Goal: Navigation & Orientation: Find specific page/section

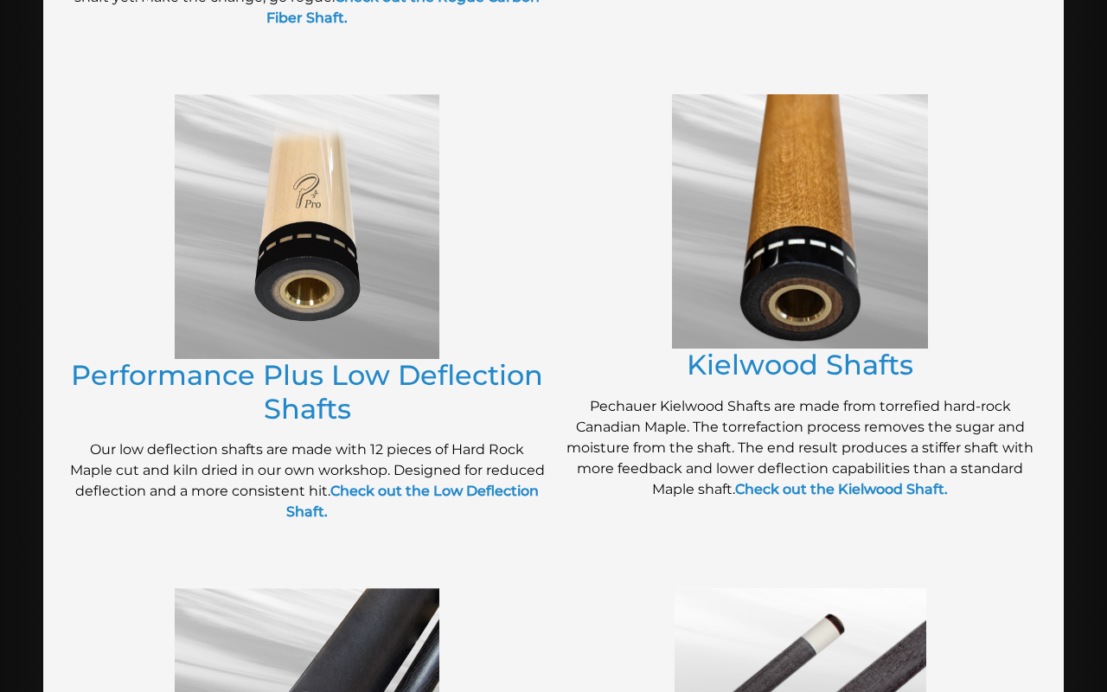
scroll to position [764, 0]
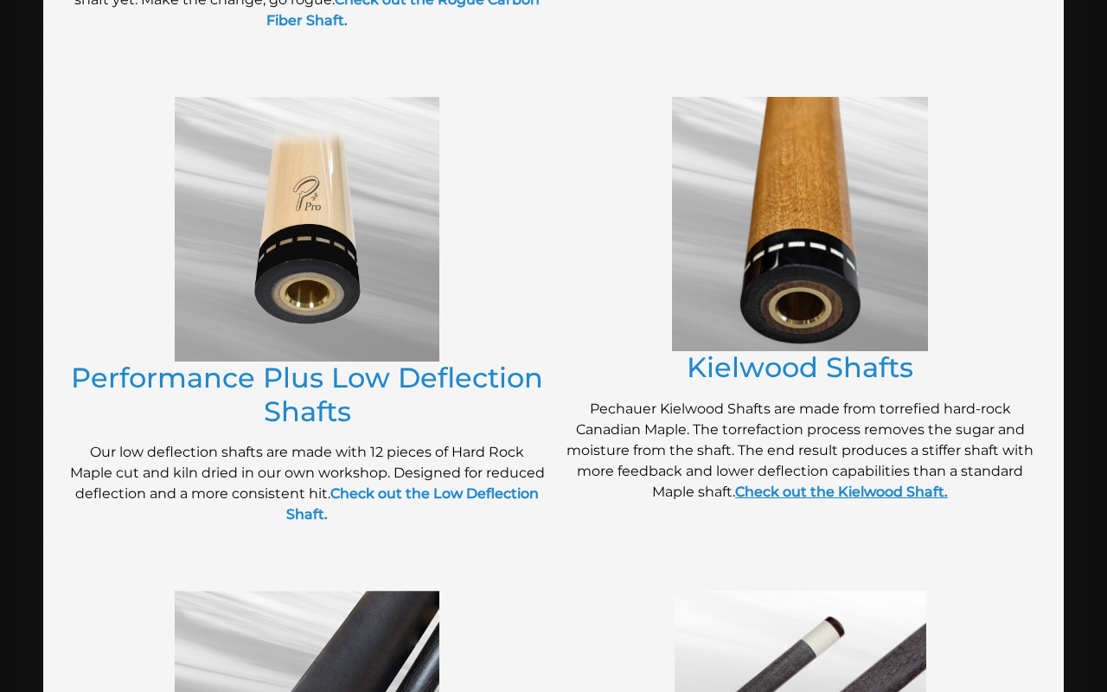
click at [801, 489] on strong "Check out the Kielwood Shaft." at bounding box center [841, 492] width 213 height 16
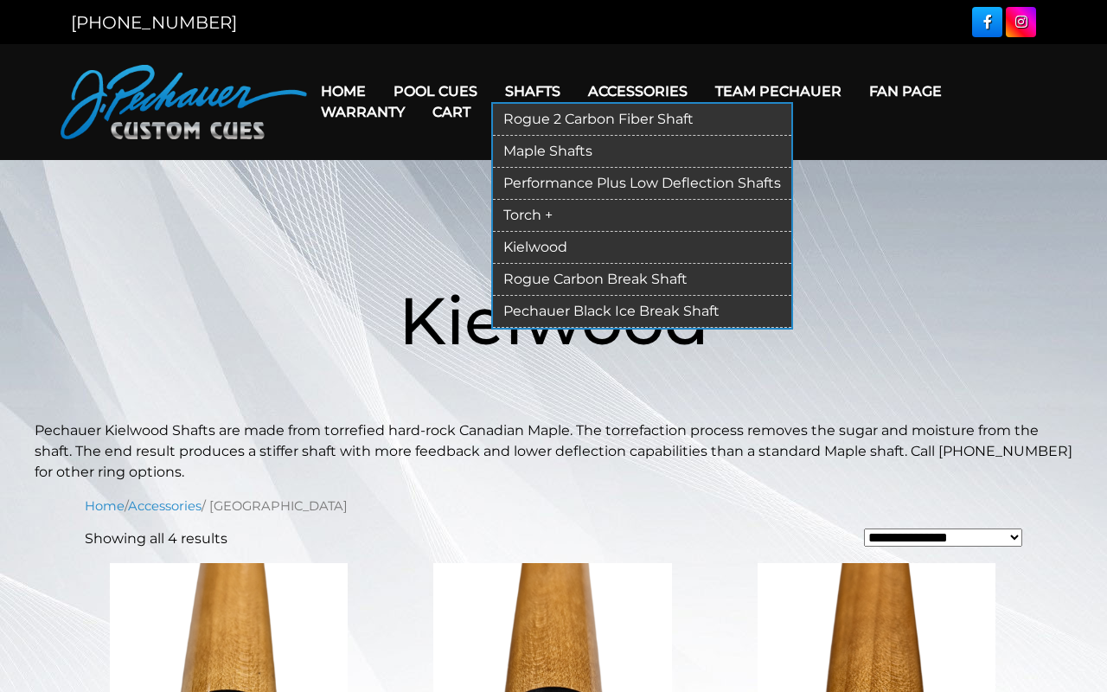
click at [543, 211] on link "Torch +" at bounding box center [642, 216] width 298 height 32
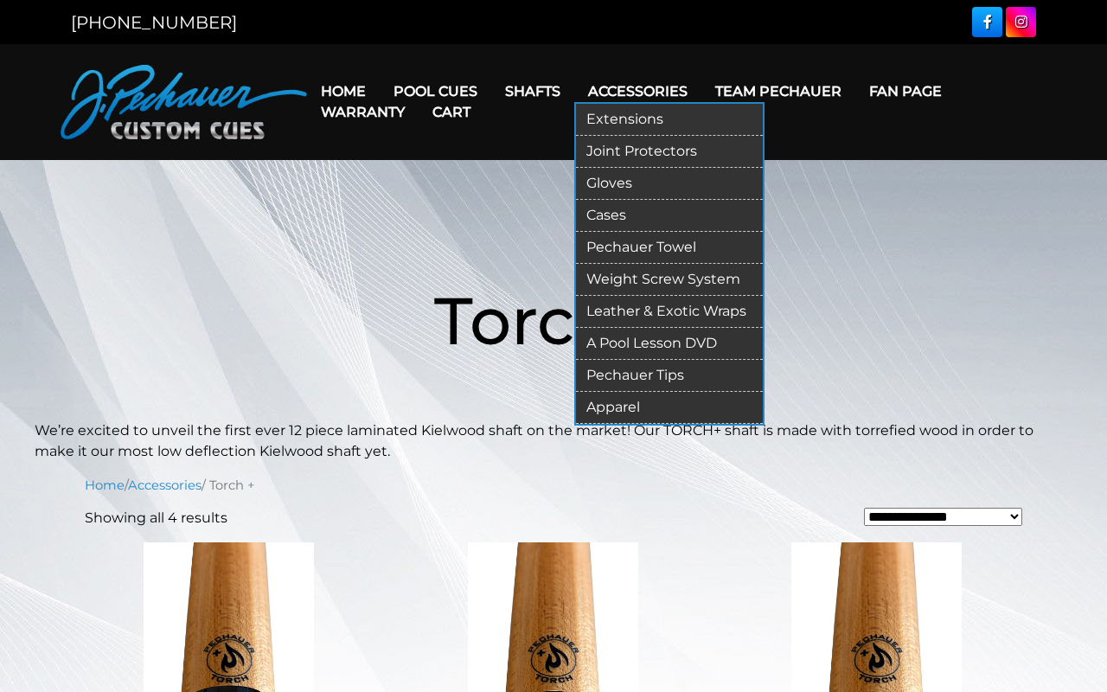
click at [651, 117] on link "Extensions" at bounding box center [669, 120] width 187 height 32
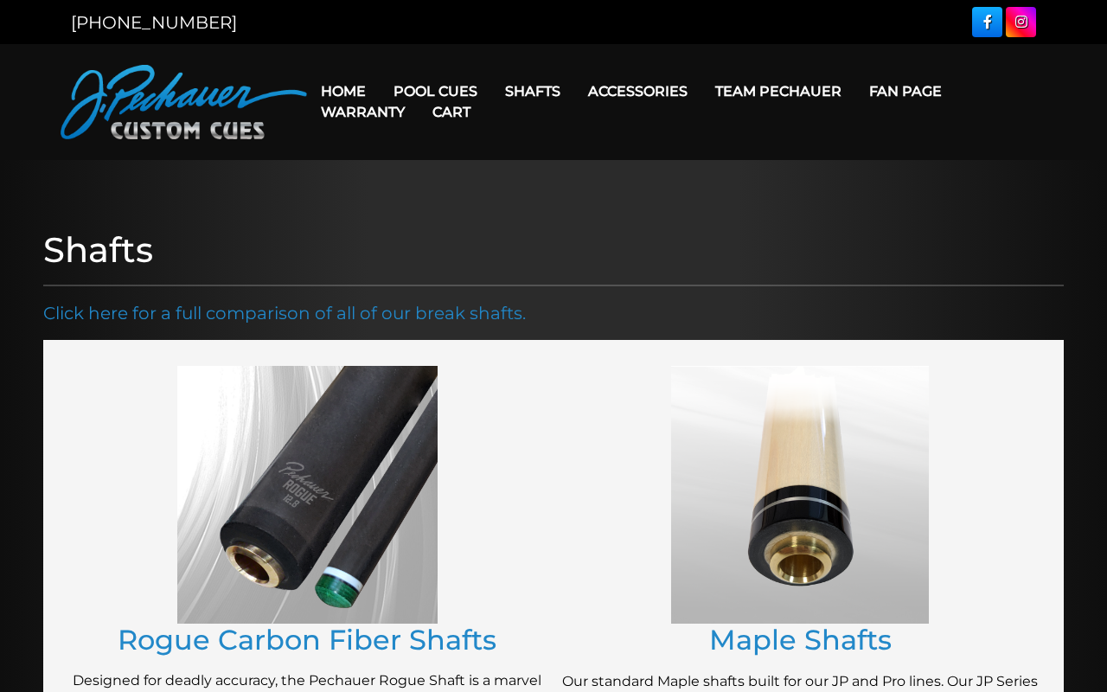
scroll to position [764, 0]
